Goal: Use online tool/utility: Utilize a website feature to perform a specific function

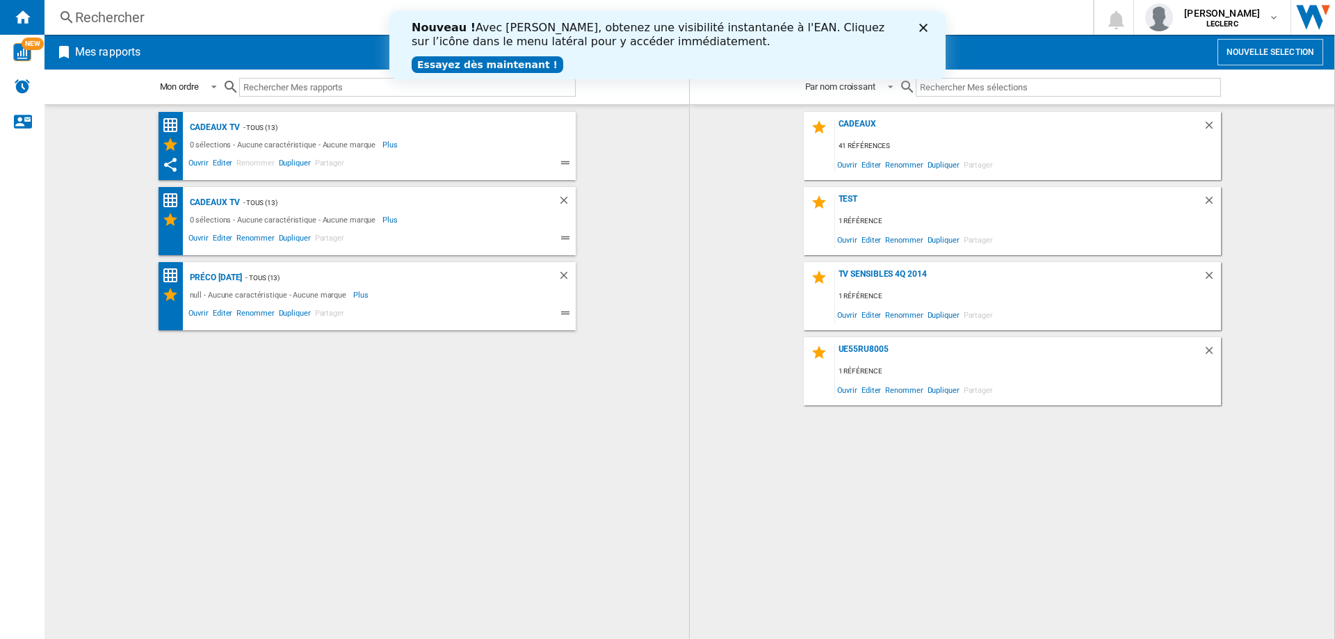
click at [466, 66] on link "Essayez dès maintenant !" at bounding box center [488, 64] width 152 height 17
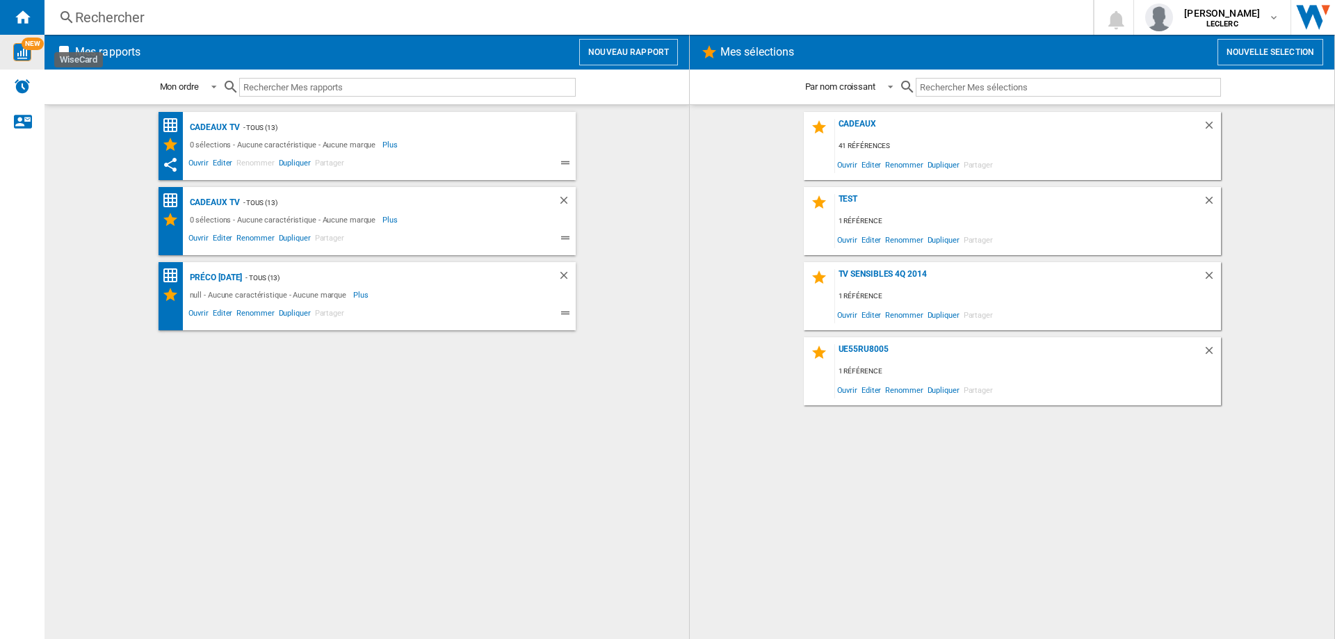
click at [22, 57] on img "WiseCard" at bounding box center [22, 52] width 18 height 18
click at [563, 201] on ng-md-icon "Supprimer" at bounding box center [565, 202] width 17 height 17
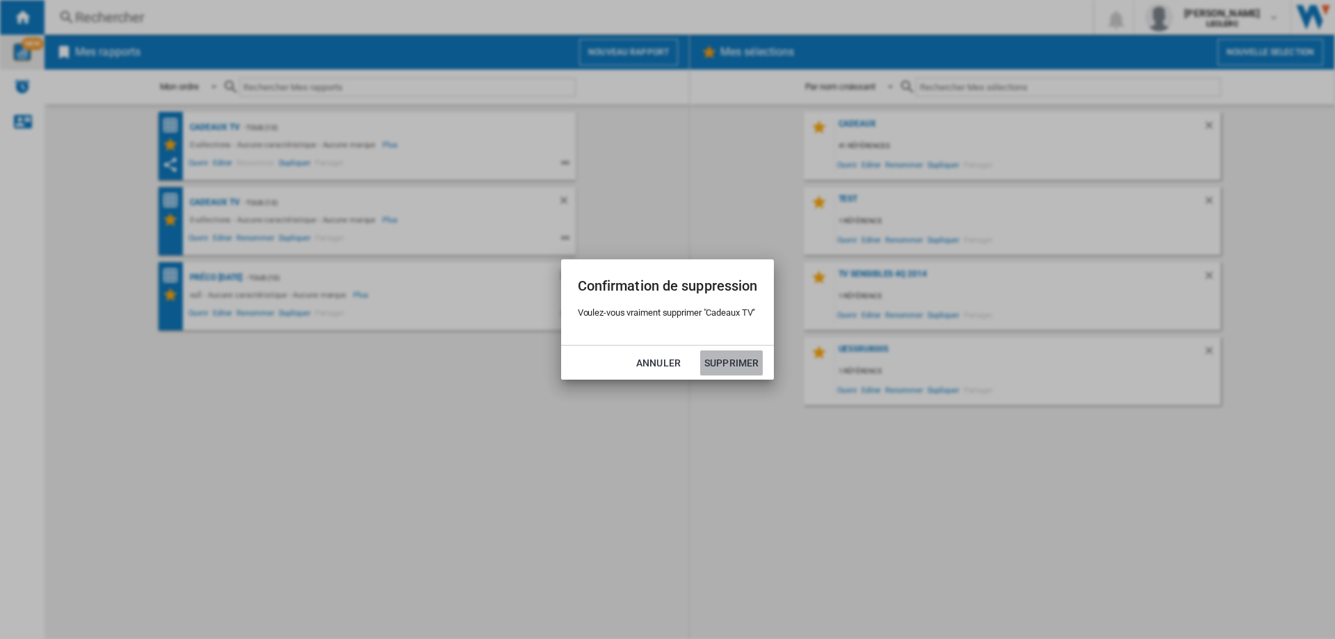
click at [760, 365] on button "Supprimer" at bounding box center [731, 362] width 63 height 25
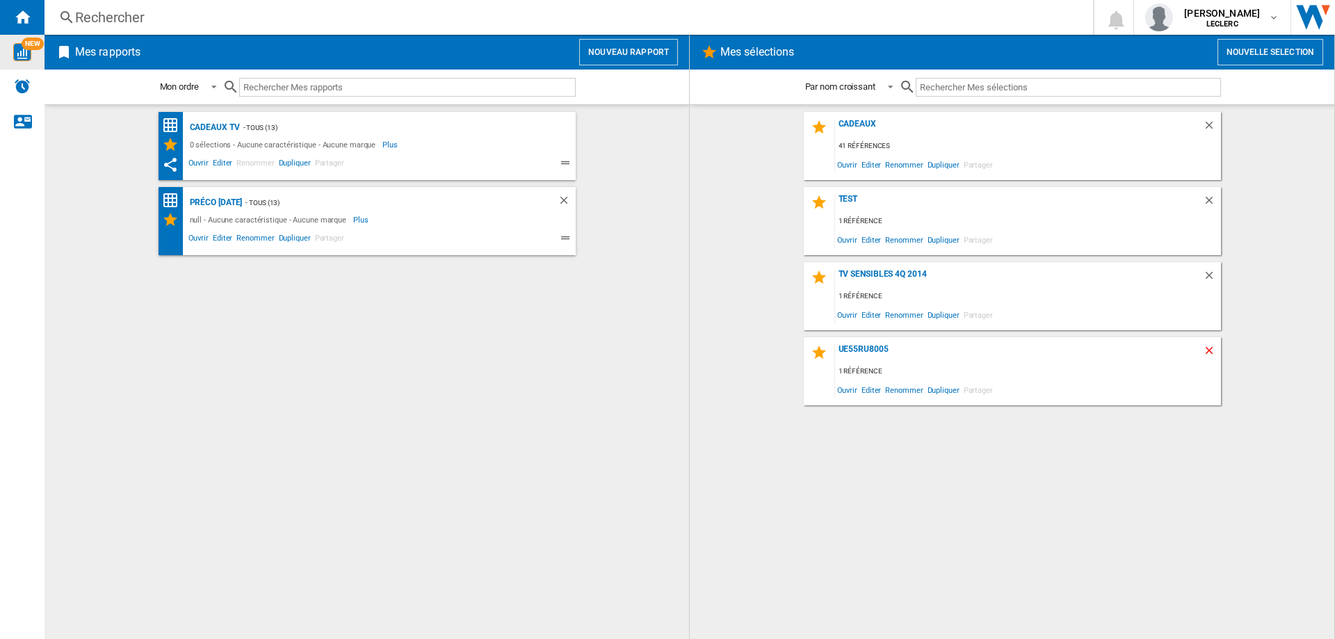
click at [1212, 350] on ng-md-icon "Supprimer" at bounding box center [1211, 352] width 17 height 17
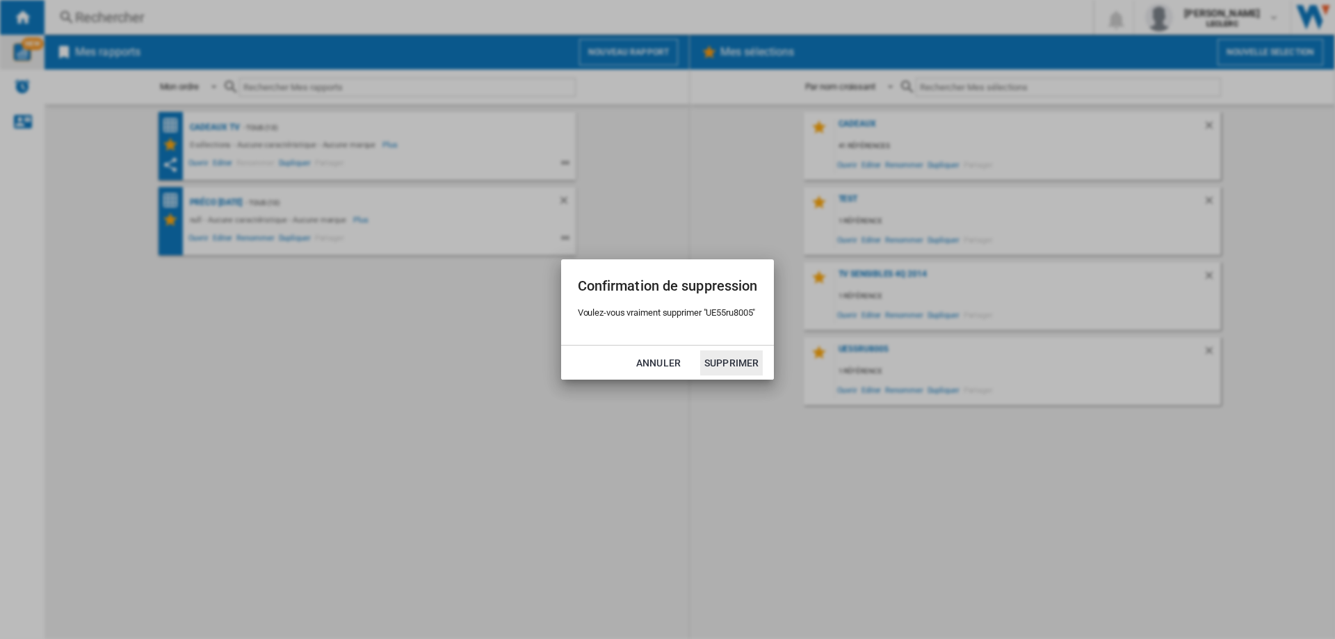
click at [738, 360] on button "Supprimer" at bounding box center [731, 362] width 63 height 25
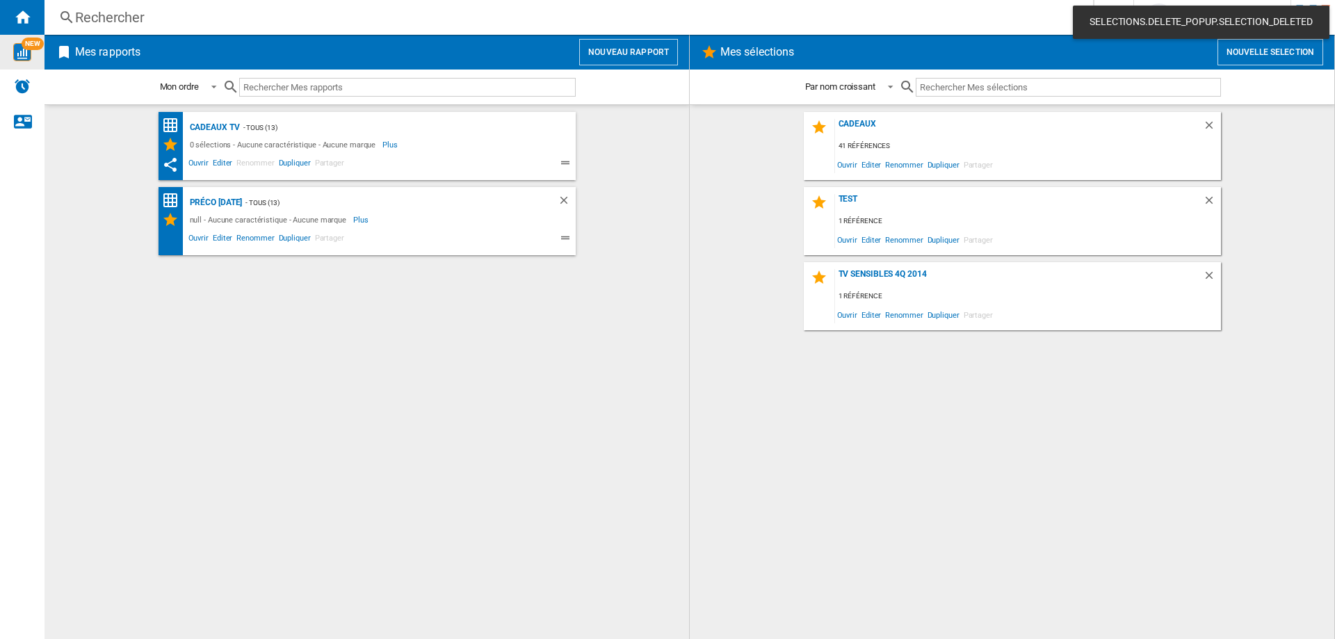
click at [995, 92] on input "text" at bounding box center [1067, 87] width 305 height 19
click at [269, 87] on input "text" at bounding box center [407, 87] width 336 height 19
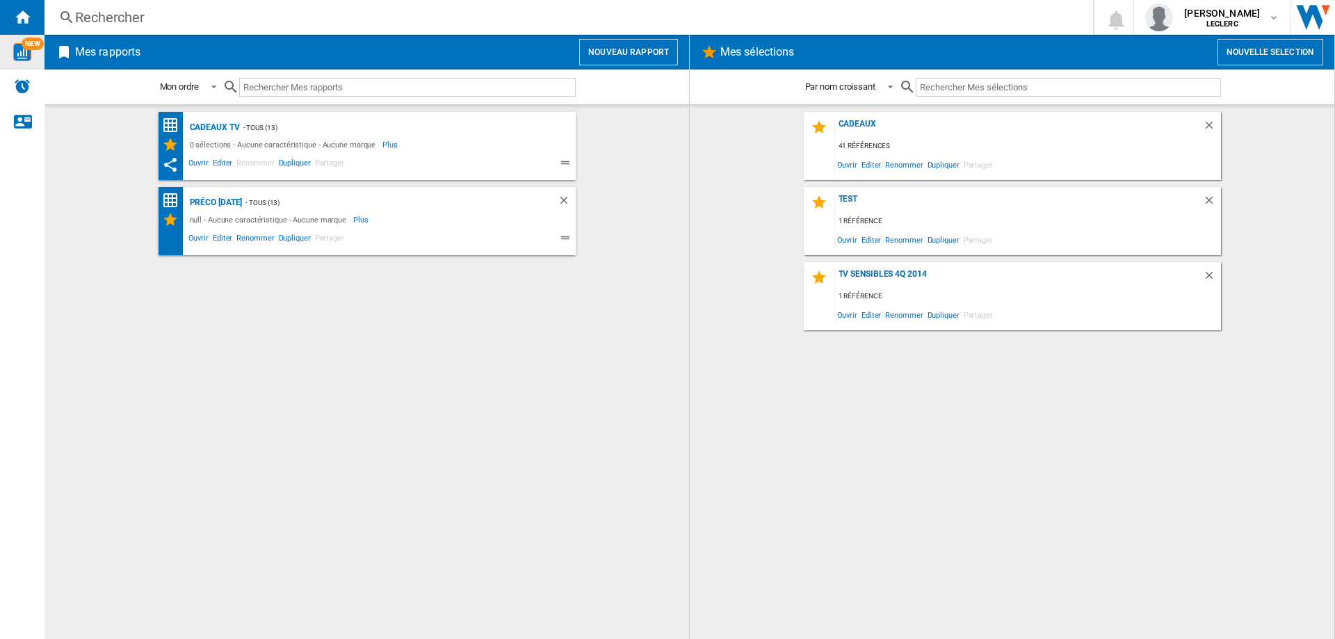
click at [216, 19] on div "Rechercher" at bounding box center [566, 17] width 982 height 19
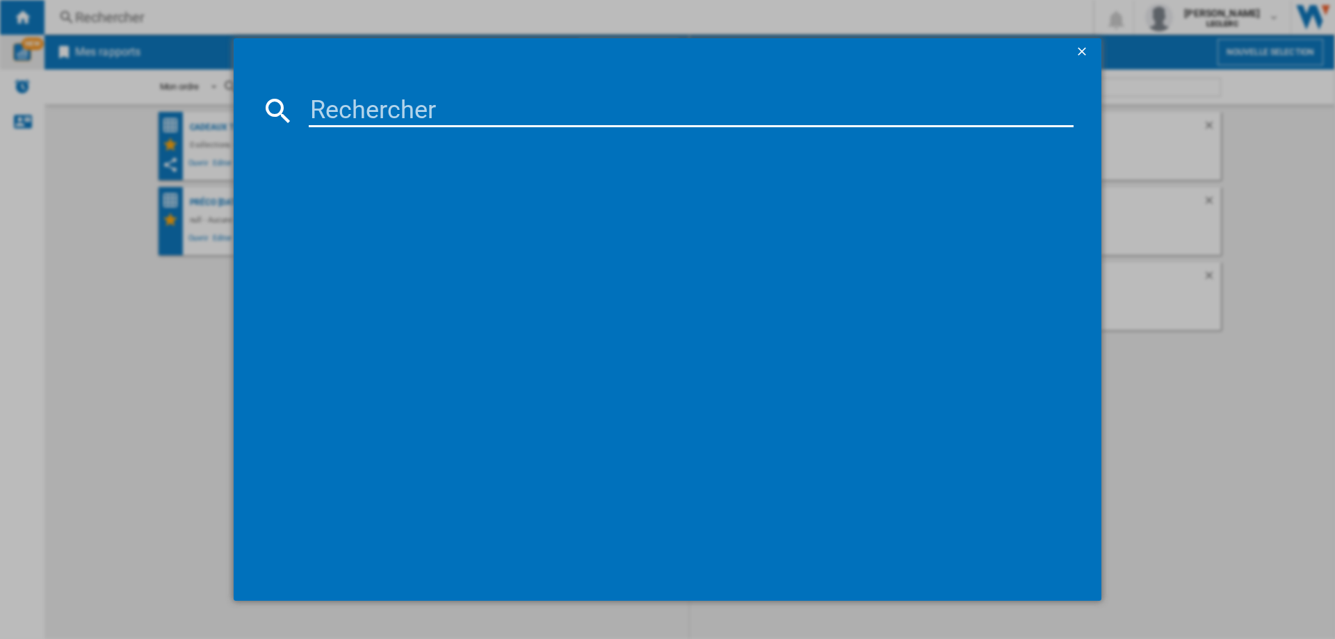
click at [404, 115] on input at bounding box center [691, 110] width 765 height 33
drag, startPoint x: 361, startPoint y: 111, endPoint x: 218, endPoint y: 113, distance: 143.2
click at [218, 113] on div "tune 660BT Chargement en cours..." at bounding box center [667, 319] width 1335 height 639
click at [430, 120] on input "t660BT" at bounding box center [691, 110] width 765 height 33
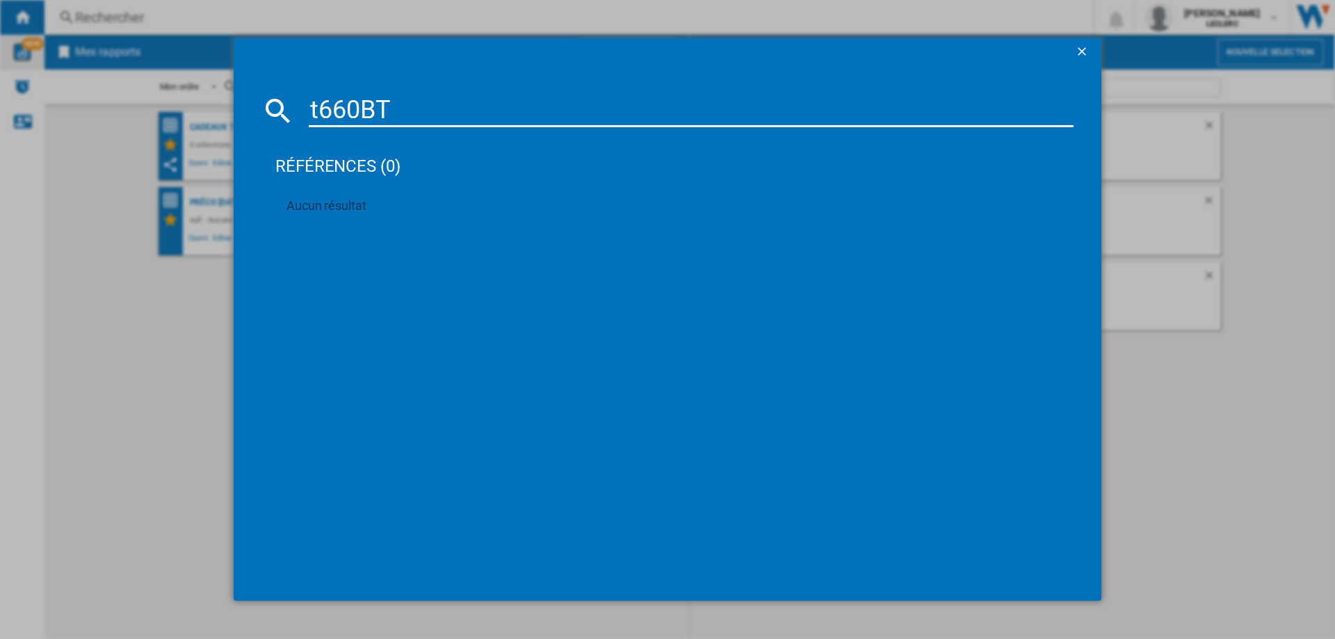
click at [430, 120] on input "t660BT" at bounding box center [691, 110] width 765 height 33
paste input "TU50U7005"
type input "TU50U7005"
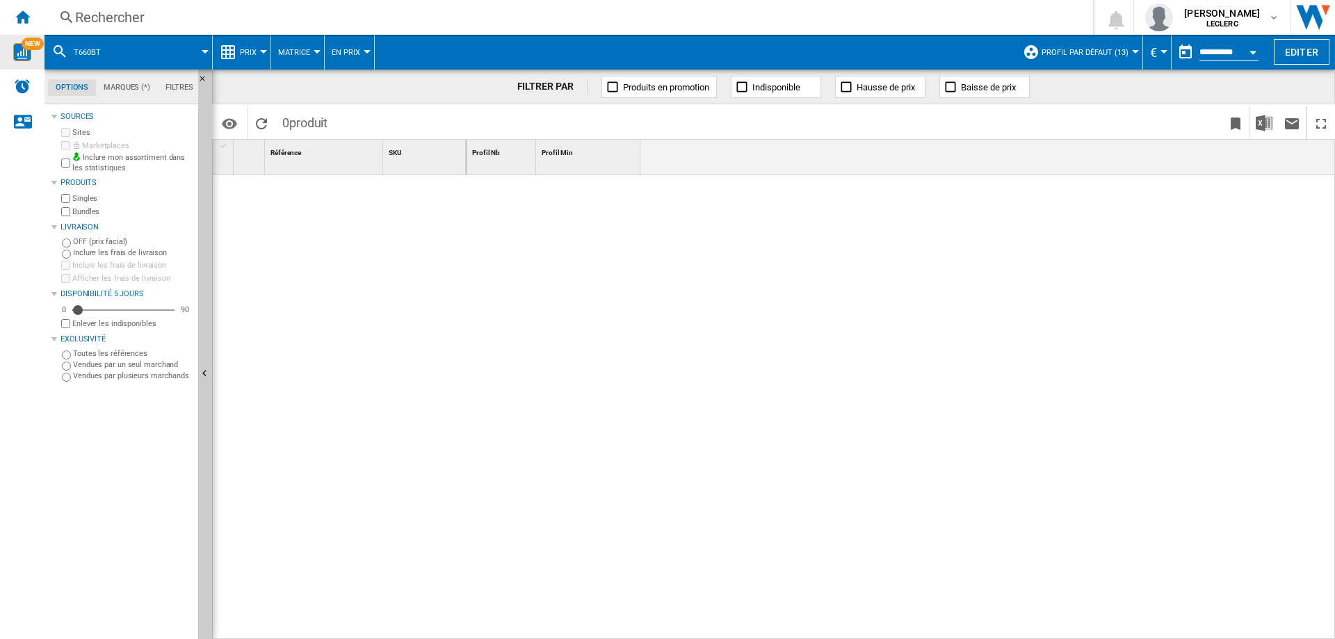
click at [22, 59] on img "WiseCard" at bounding box center [22, 52] width 18 height 18
click at [152, 22] on div "Rechercher" at bounding box center [566, 17] width 982 height 19
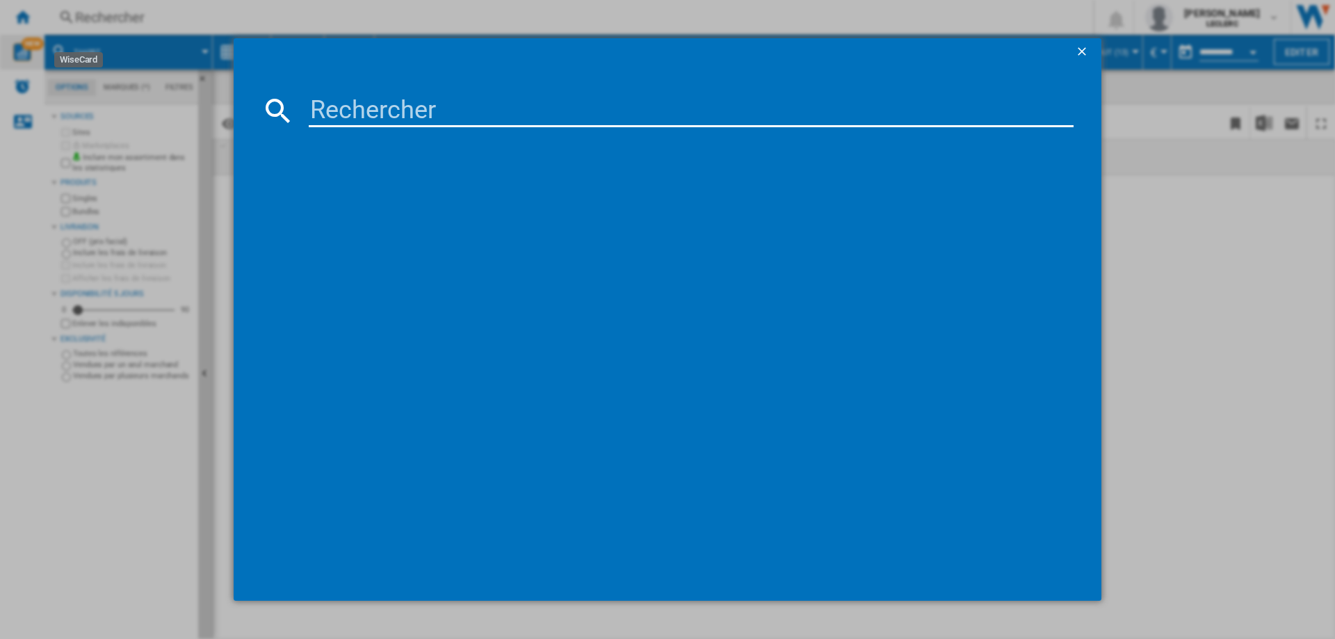
click at [357, 101] on input at bounding box center [691, 110] width 765 height 33
paste input "TU50U7005"
type input "TU50U7005"
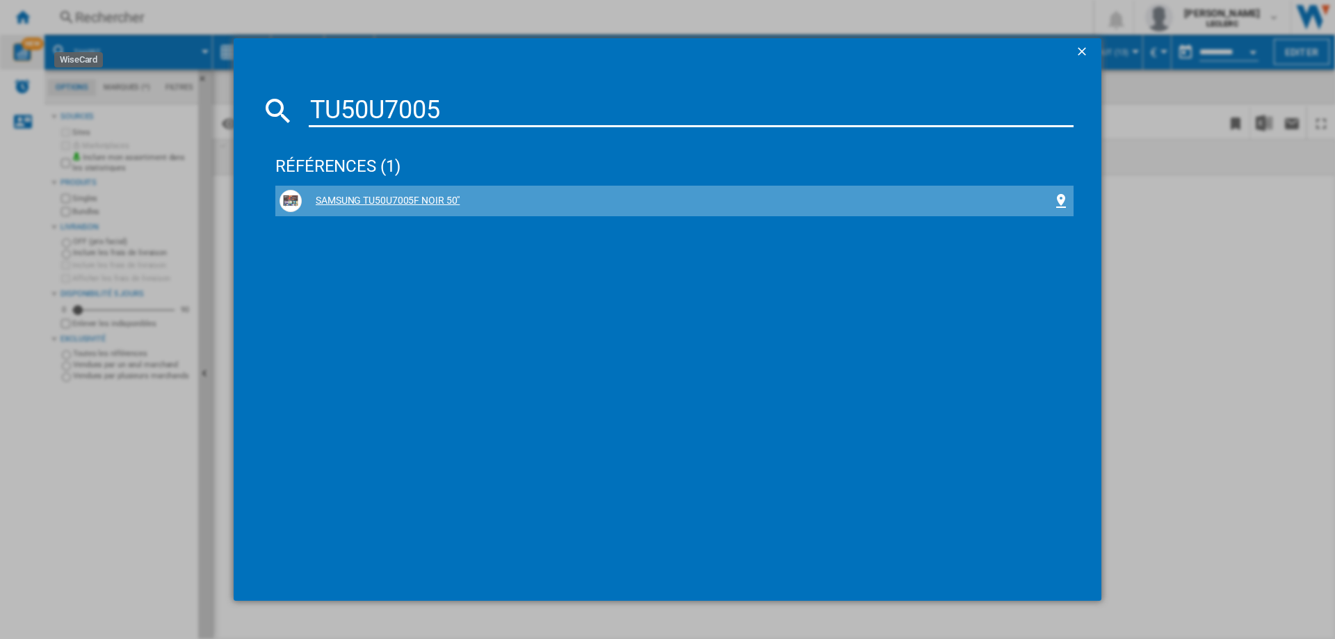
click at [393, 204] on div "SAMSUNG TU50U7005F NOIR 50"" at bounding box center [677, 201] width 751 height 14
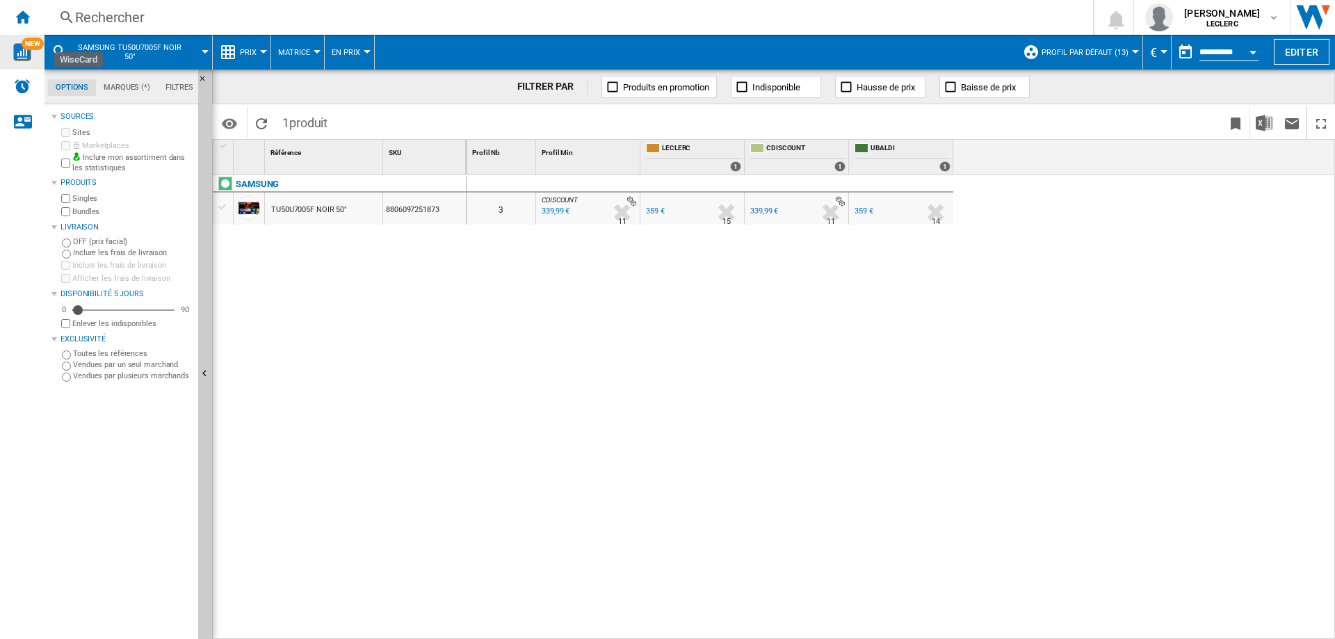
click at [19, 55] on img "WiseCard" at bounding box center [22, 52] width 18 height 18
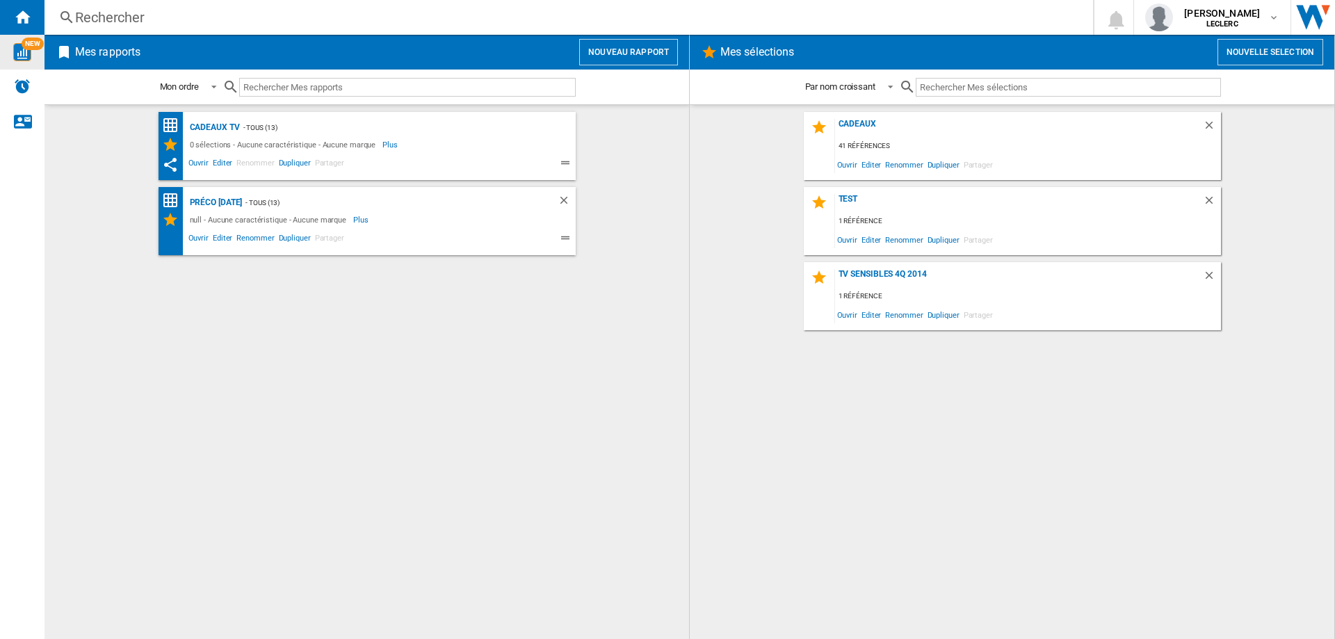
click at [36, 51] on div "NEW" at bounding box center [22, 52] width 44 height 18
click at [637, 60] on button "Nouveau rapport" at bounding box center [628, 52] width 99 height 26
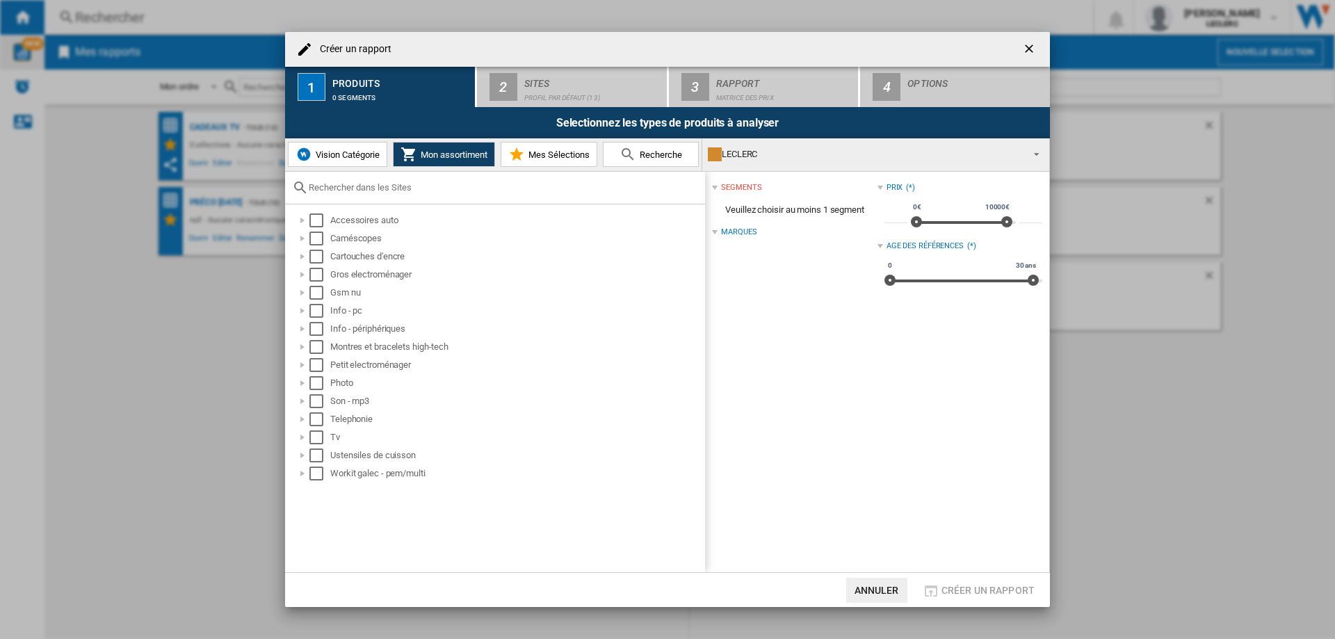
click at [578, 154] on span "Mes Sélections" at bounding box center [557, 154] width 65 height 10
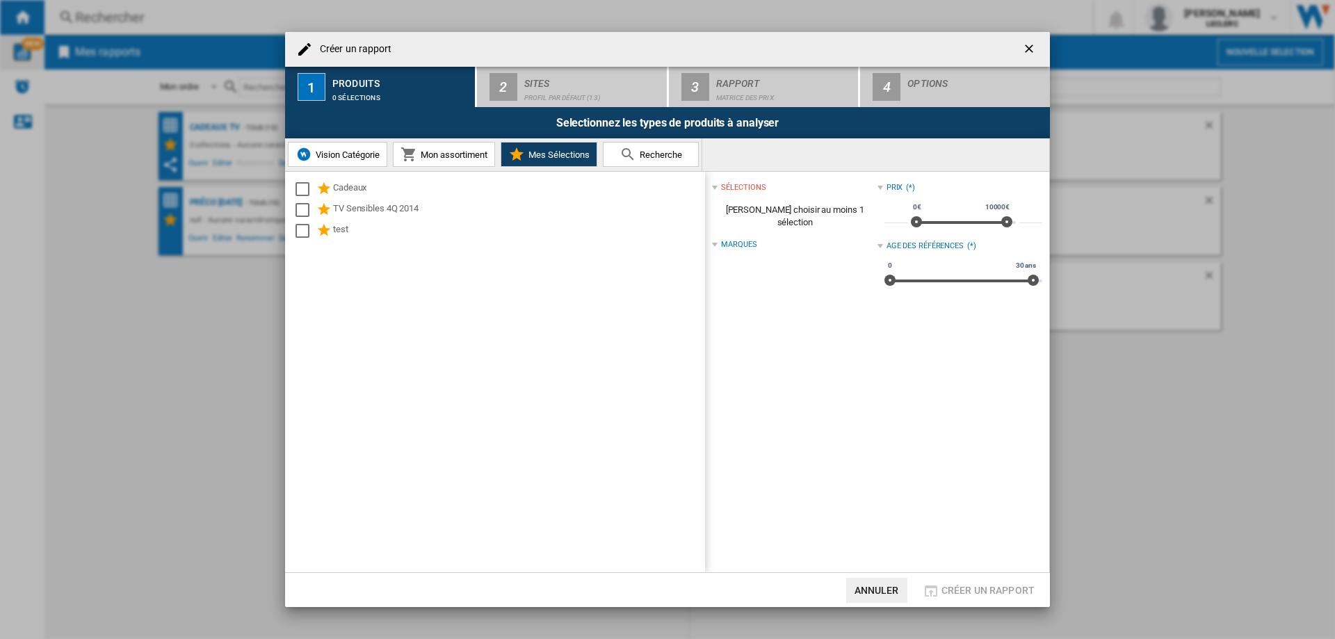
click at [464, 154] on span "Mon assortiment" at bounding box center [452, 154] width 70 height 10
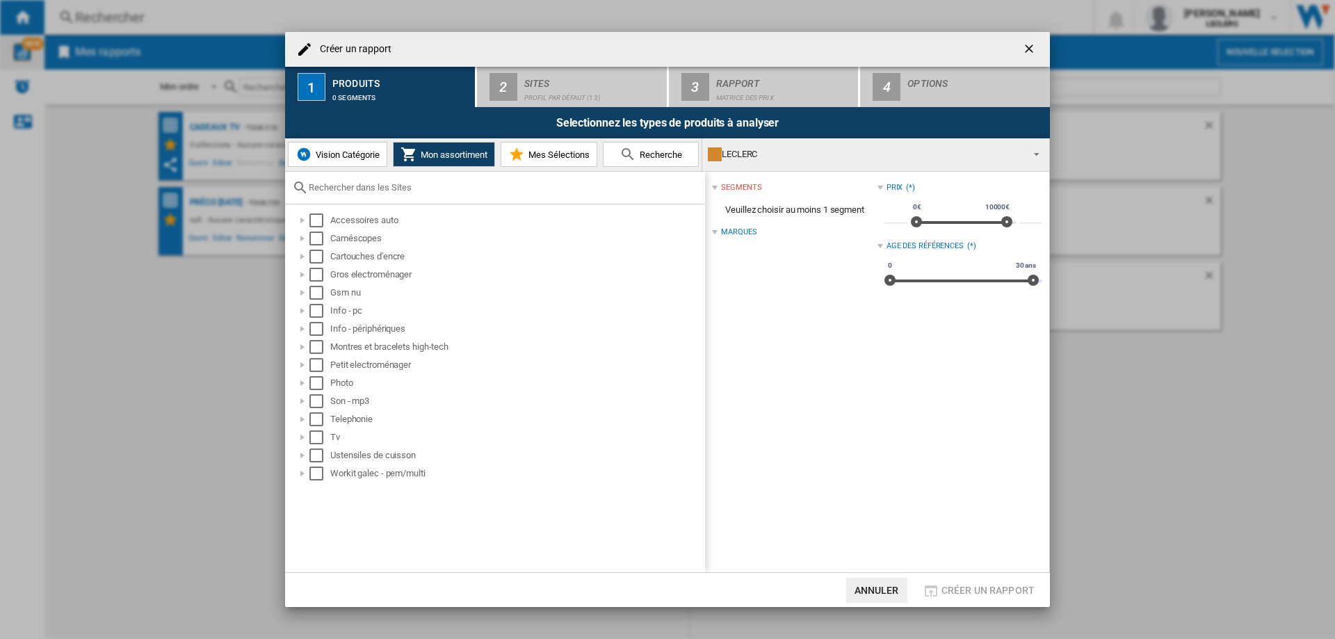
click at [663, 154] on span "Recherche" at bounding box center [659, 154] width 46 height 10
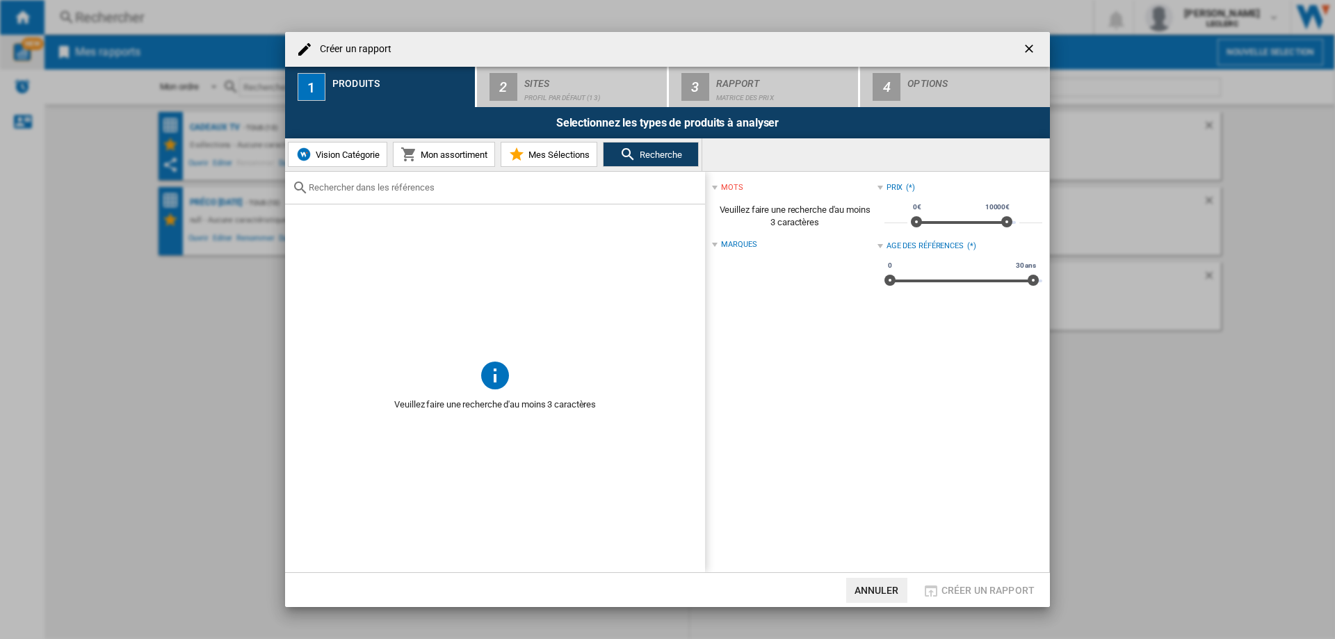
click at [539, 157] on span "Mes Sélections" at bounding box center [557, 154] width 65 height 10
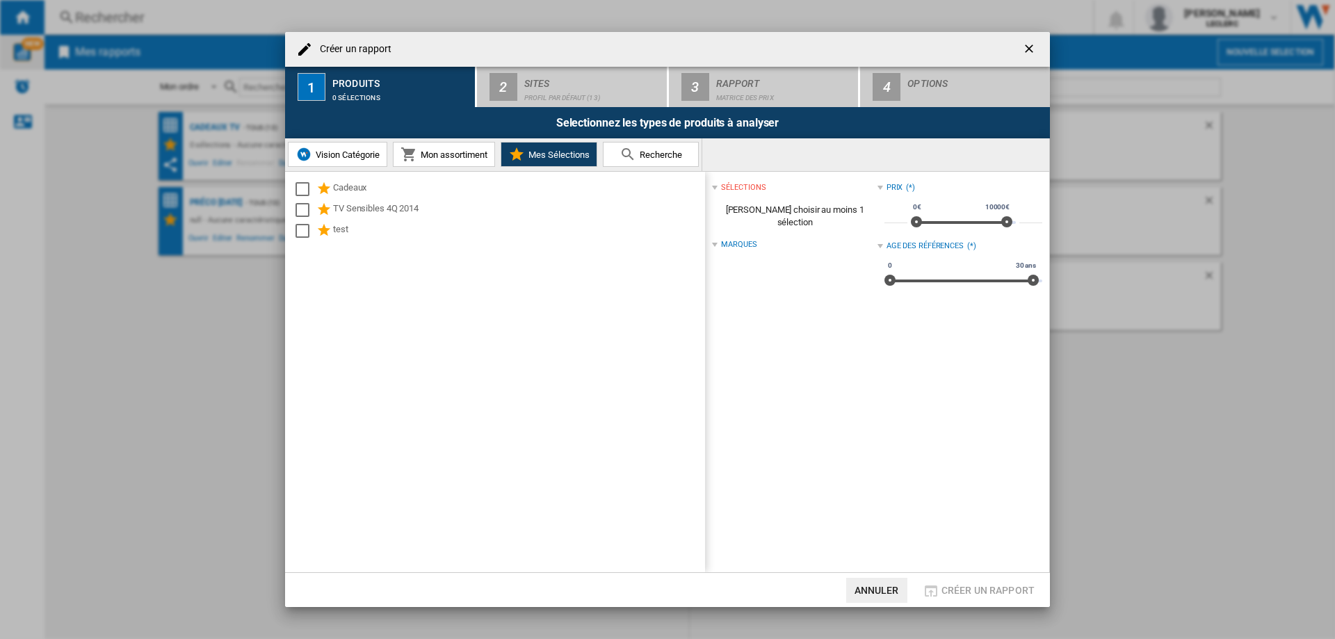
click at [1027, 47] on ng-md-icon "getI18NText('BUTTONS.CLOSE_DIALOG')" at bounding box center [1030, 50] width 17 height 17
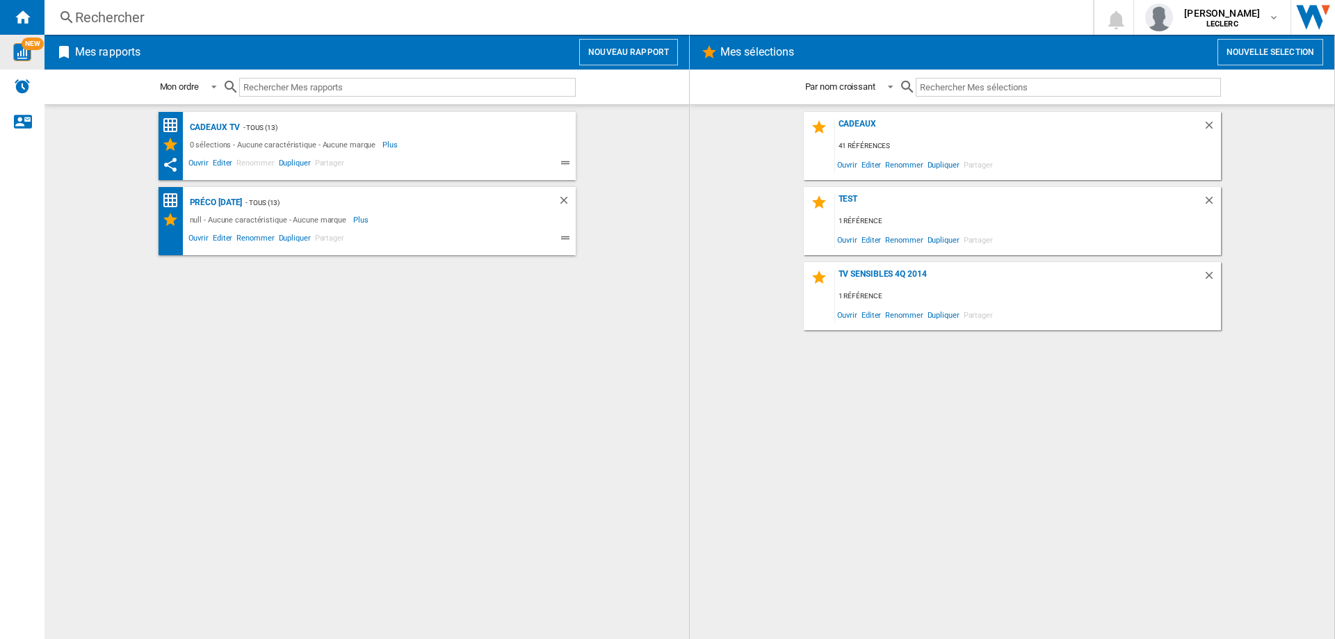
click at [100, 19] on div "Rechercher" at bounding box center [566, 17] width 982 height 19
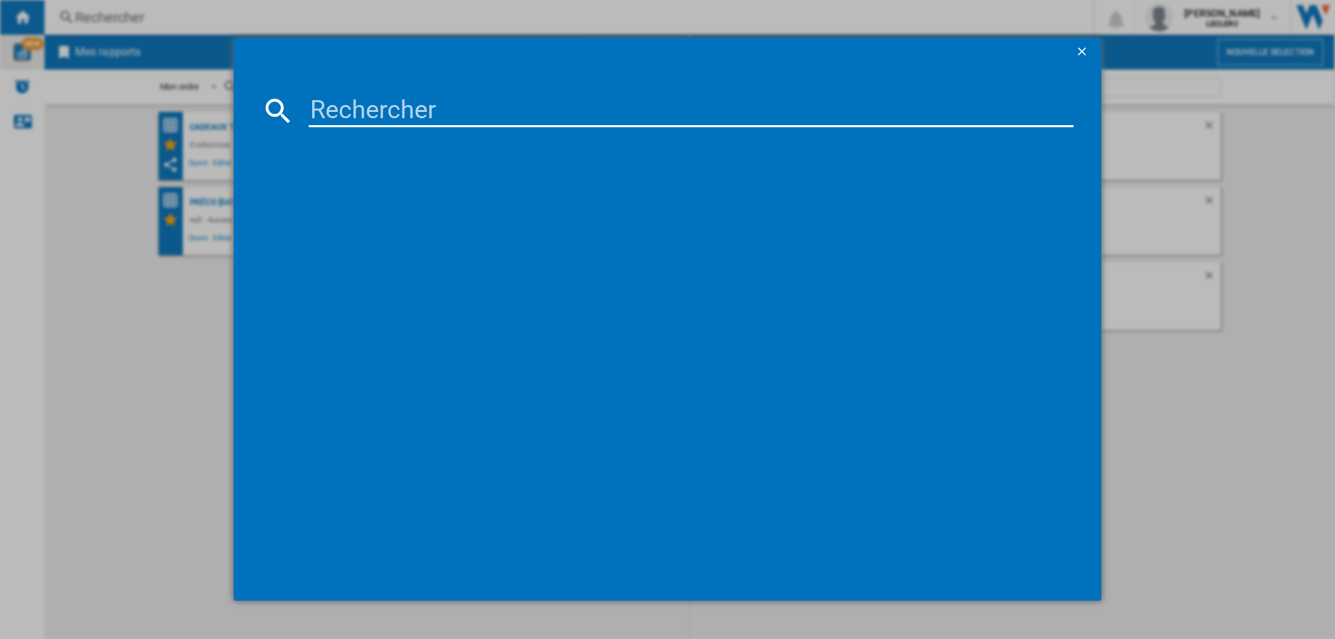
click at [104, 20] on div at bounding box center [667, 319] width 1335 height 639
click at [8, 54] on div at bounding box center [667, 319] width 1335 height 639
click at [52, 47] on div at bounding box center [667, 319] width 1335 height 639
click at [1082, 50] on ng-md-icon "getI18NText('BUTTONS.CLOSE_DIALOG')" at bounding box center [1083, 52] width 17 height 17
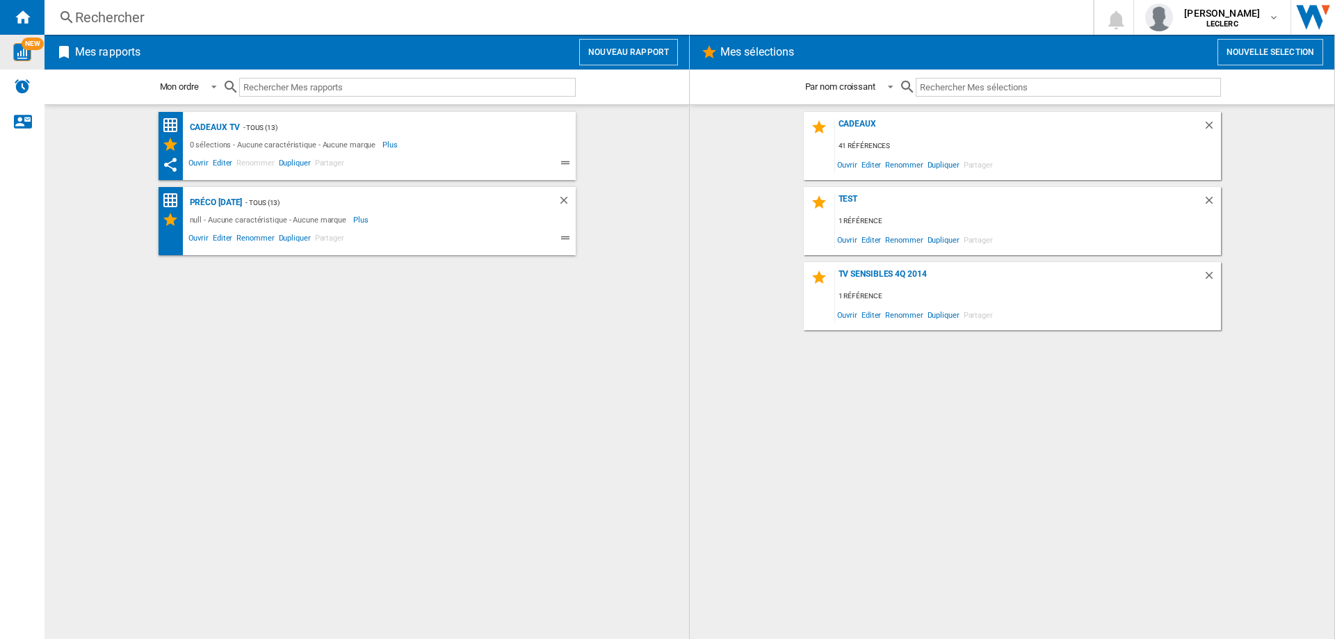
click at [217, 60] on span "Mes rapports" at bounding box center [322, 52] width 500 height 26
click at [88, 51] on h2 "Mes rapports" at bounding box center [107, 52] width 71 height 26
click at [24, 25] on div "Accueil" at bounding box center [22, 17] width 44 height 35
click at [28, 55] on img "WiseCard" at bounding box center [22, 52] width 18 height 18
click at [1275, 49] on button "Nouvelle selection" at bounding box center [1270, 52] width 106 height 26
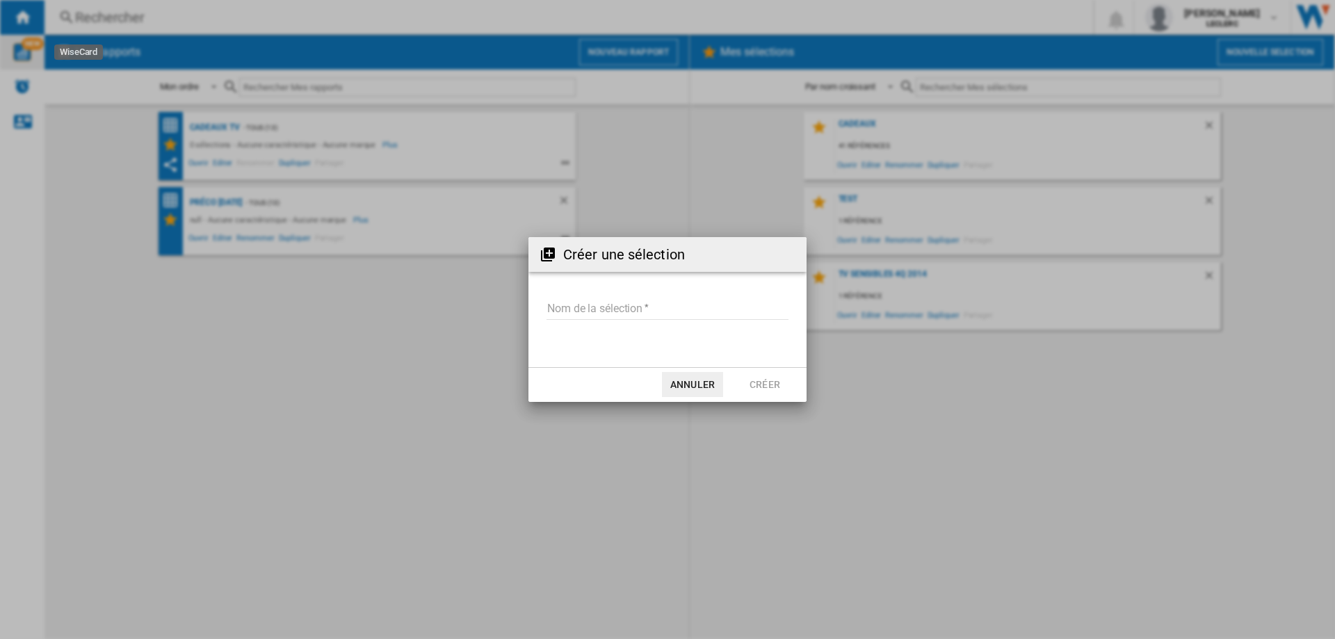
click at [643, 316] on input "Nom de la sélection" at bounding box center [667, 309] width 242 height 21
click at [703, 310] on input "Nom de la sélection" at bounding box center [667, 309] width 242 height 21
click at [728, 220] on div "Créer une sélection Nom de la sélection Annuler Créer" at bounding box center [667, 319] width 1335 height 639
click at [753, 124] on div "Créer une sélection Nom de la sélection Annuler Créer" at bounding box center [667, 319] width 1335 height 639
click at [687, 389] on button "Annuler" at bounding box center [692, 384] width 61 height 25
